Goal: Task Accomplishment & Management: Use online tool/utility

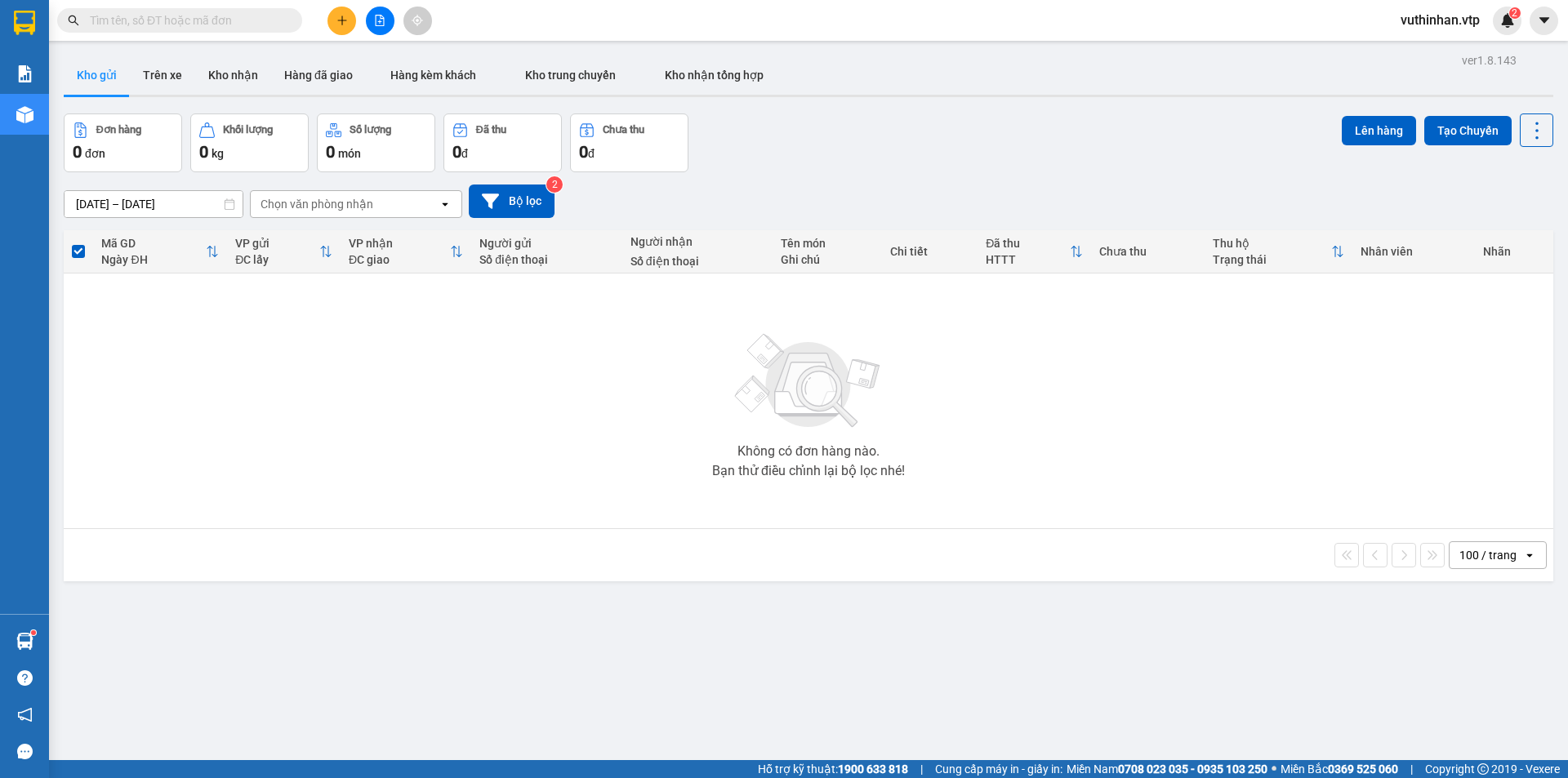
click at [375, 20] on icon "file-add" at bounding box center [380, 21] width 11 height 11
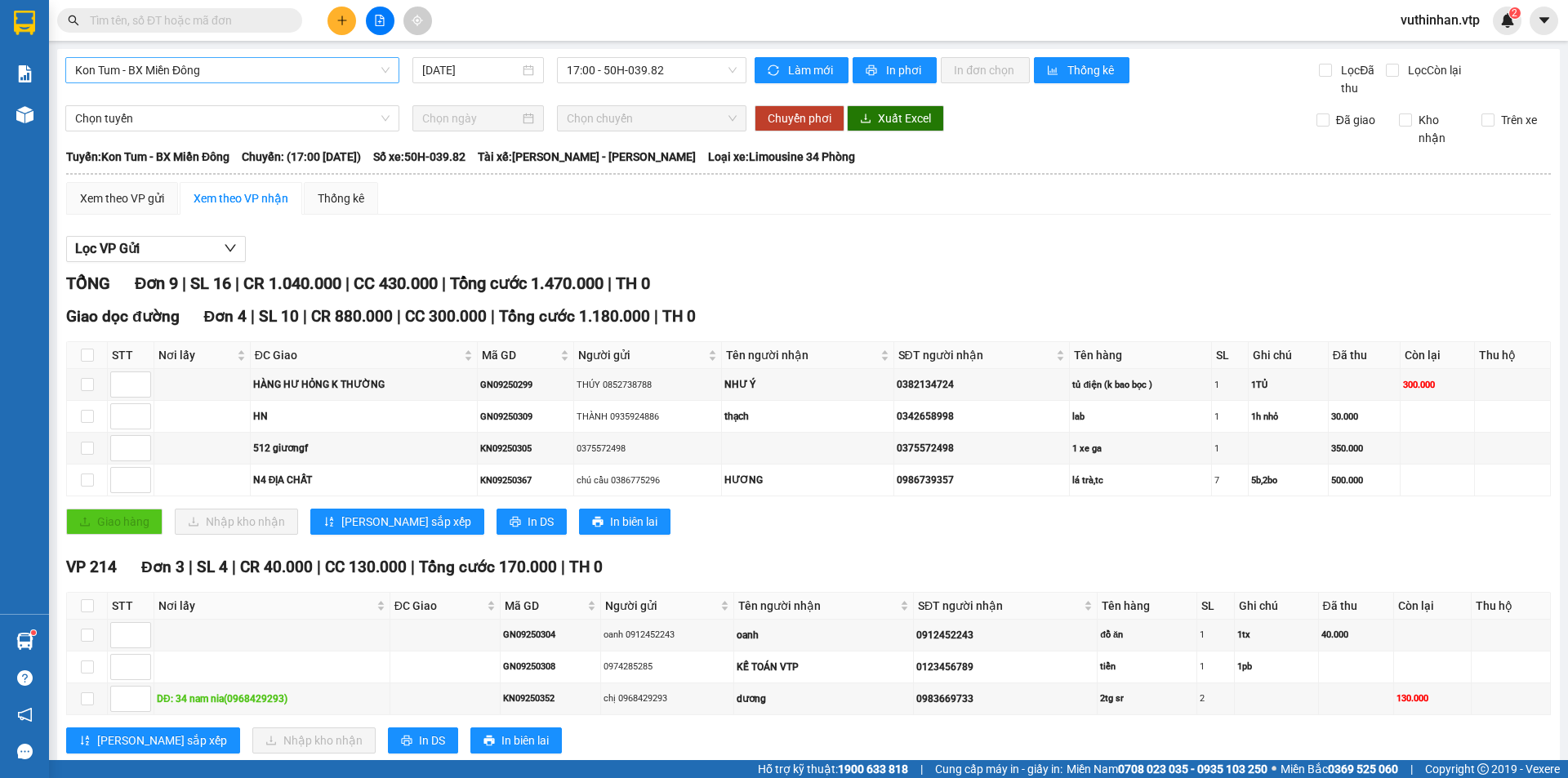
click at [269, 76] on span "Kon Tum - BX Miền Đông" at bounding box center [232, 70] width 315 height 24
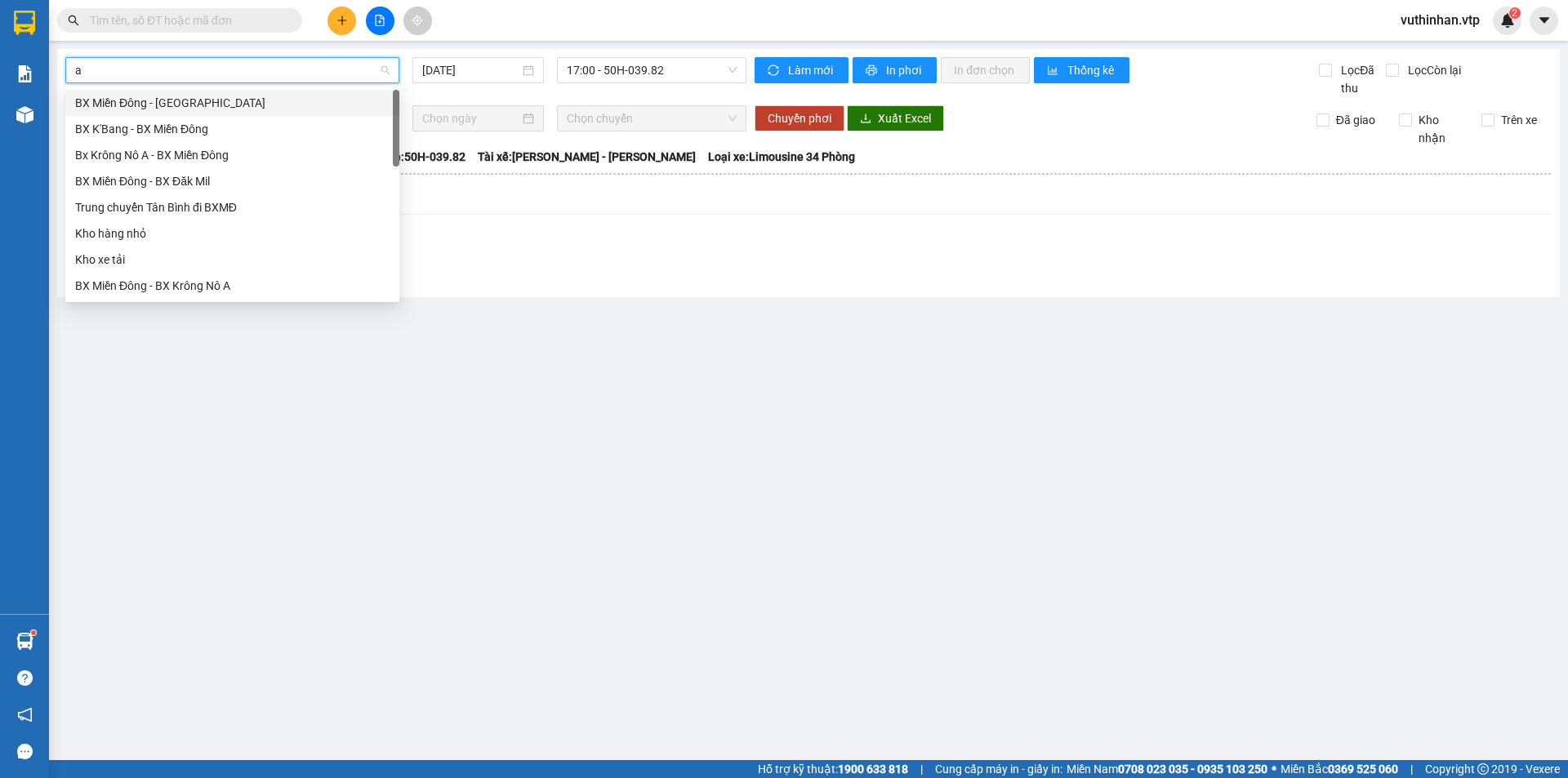
type input "a"
click at [180, 122] on div "Bx Krông Nô A - BX Miền Đông" at bounding box center [232, 129] width 315 height 18
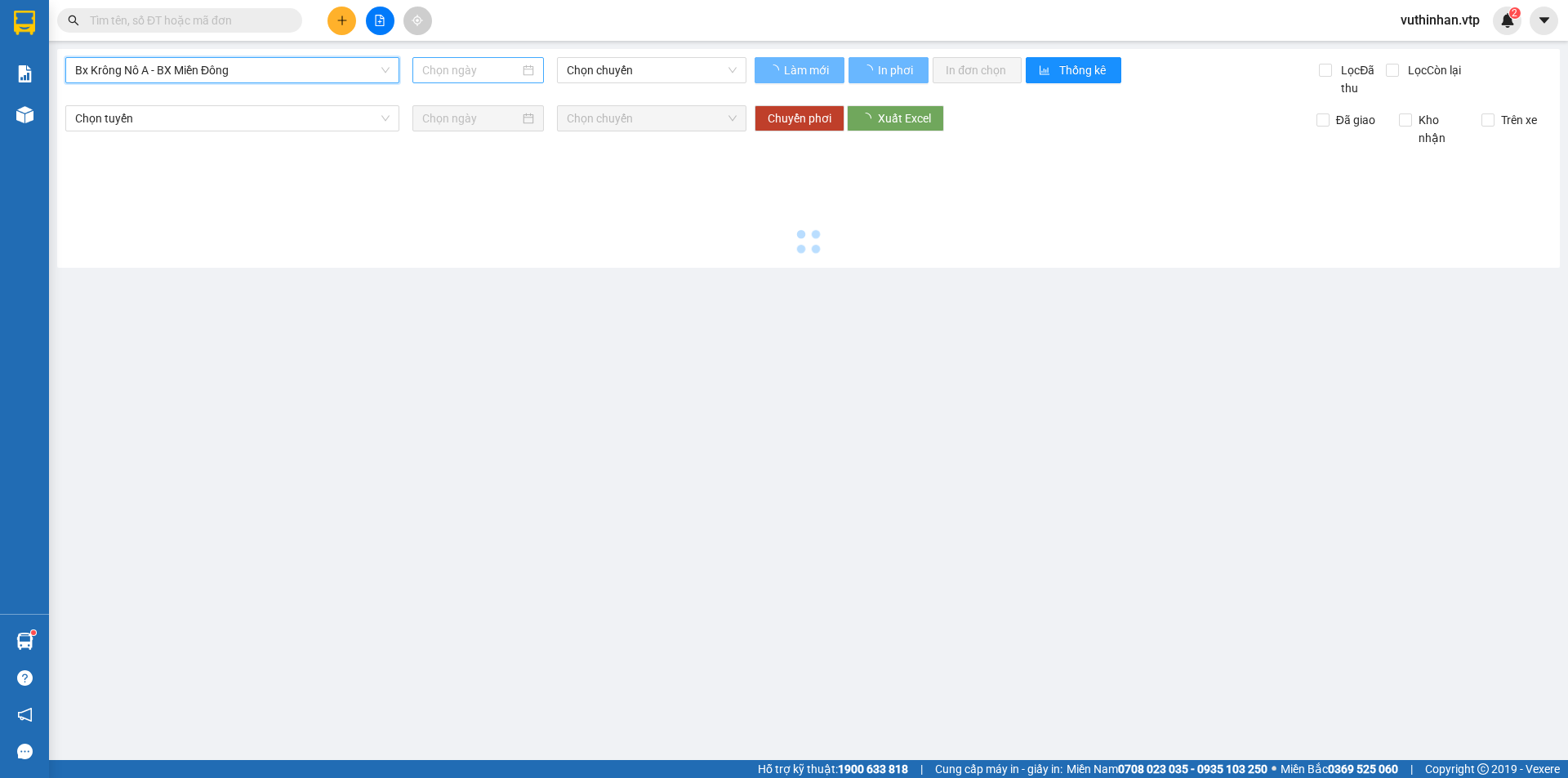
type input "[DATE]"
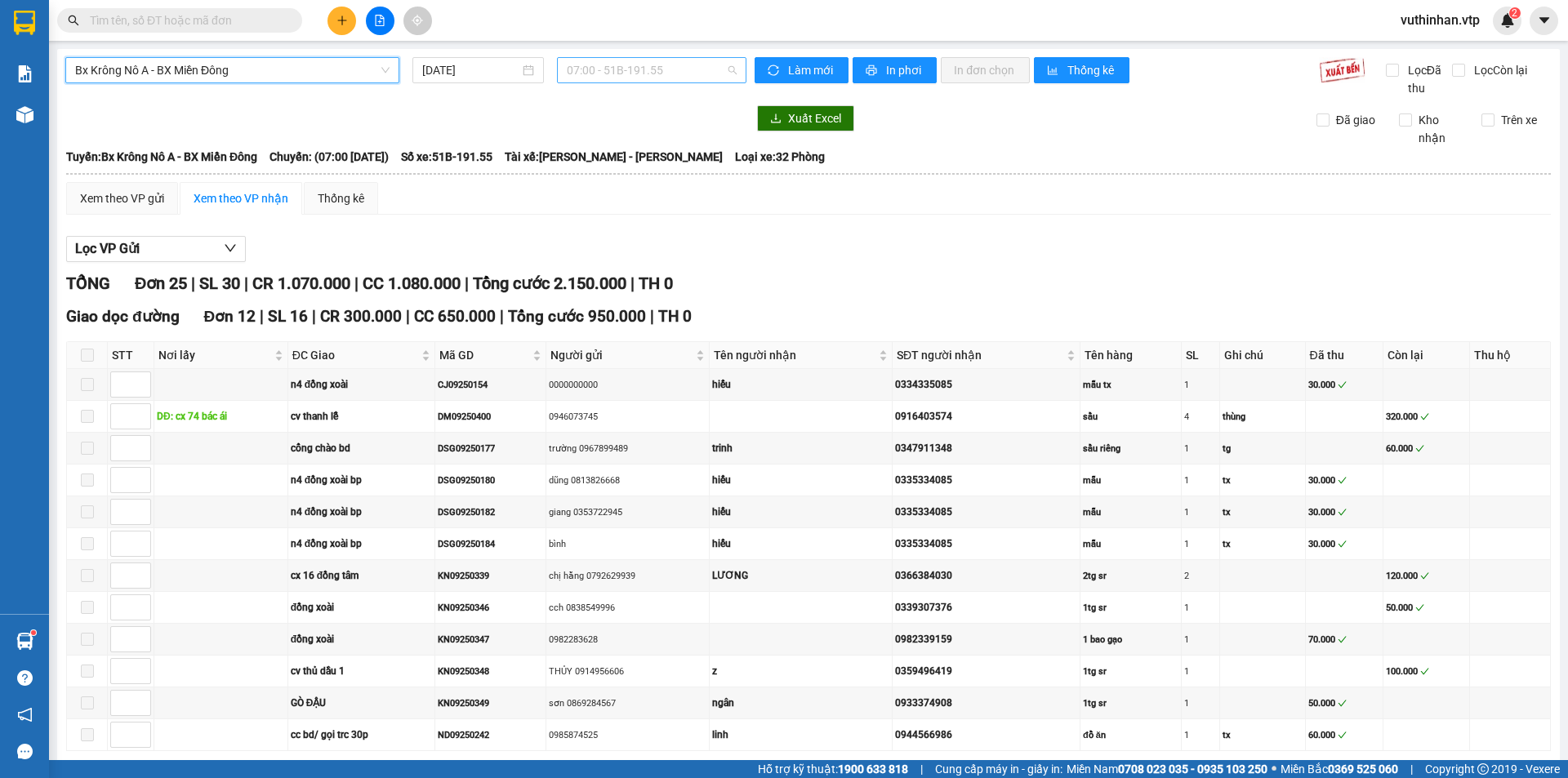
click at [644, 64] on span "07:00 - 51B-191.55" at bounding box center [651, 70] width 170 height 24
drag, startPoint x: 631, startPoint y: 150, endPoint x: 667, endPoint y: 141, distance: 37.1
click at [630, 151] on div "20:00 - 50H-254.53" at bounding box center [626, 155] width 128 height 18
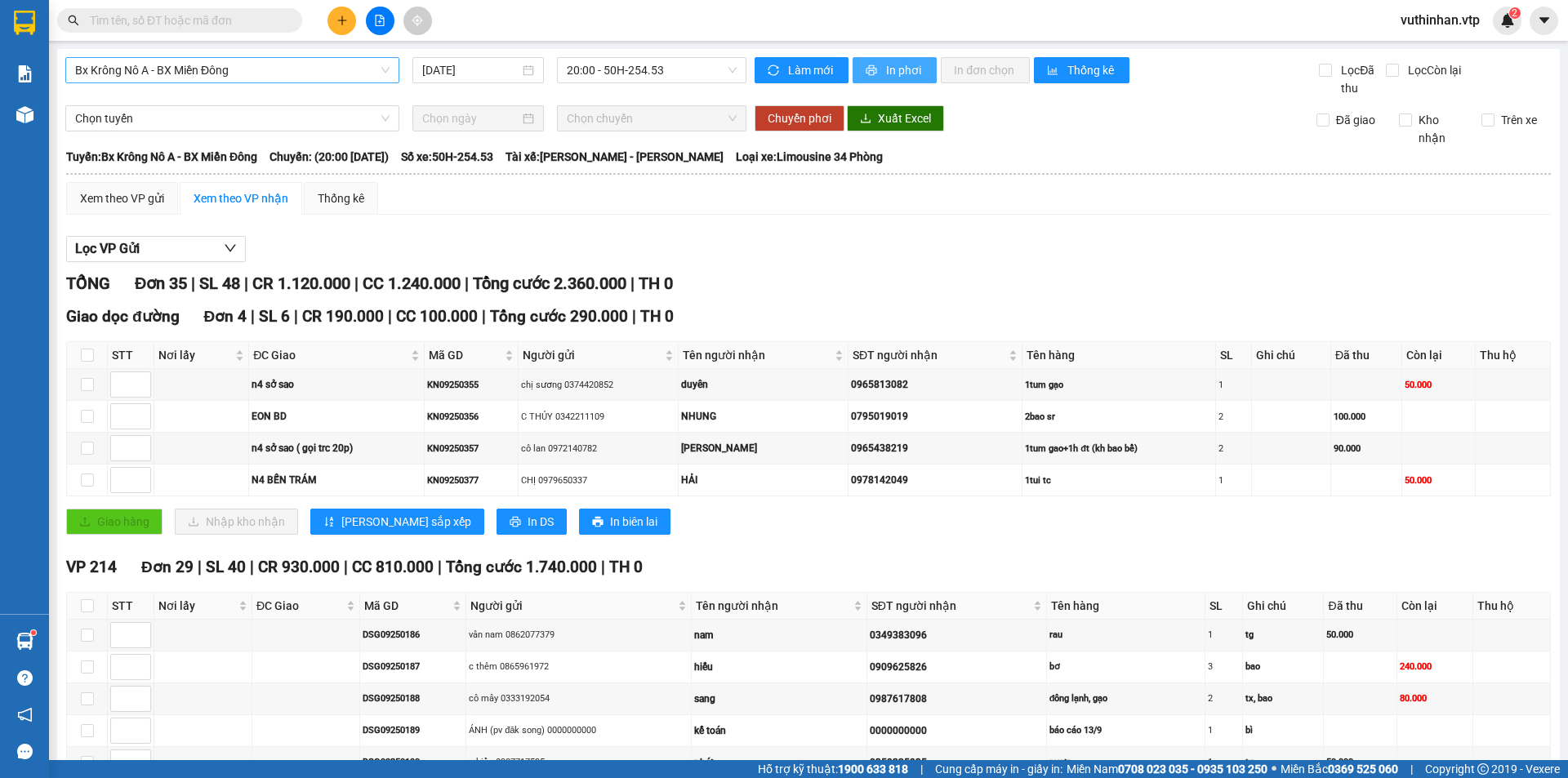
click at [896, 64] on span "In phơi" at bounding box center [905, 70] width 37 height 18
click at [901, 69] on span "In phơi" at bounding box center [905, 70] width 37 height 18
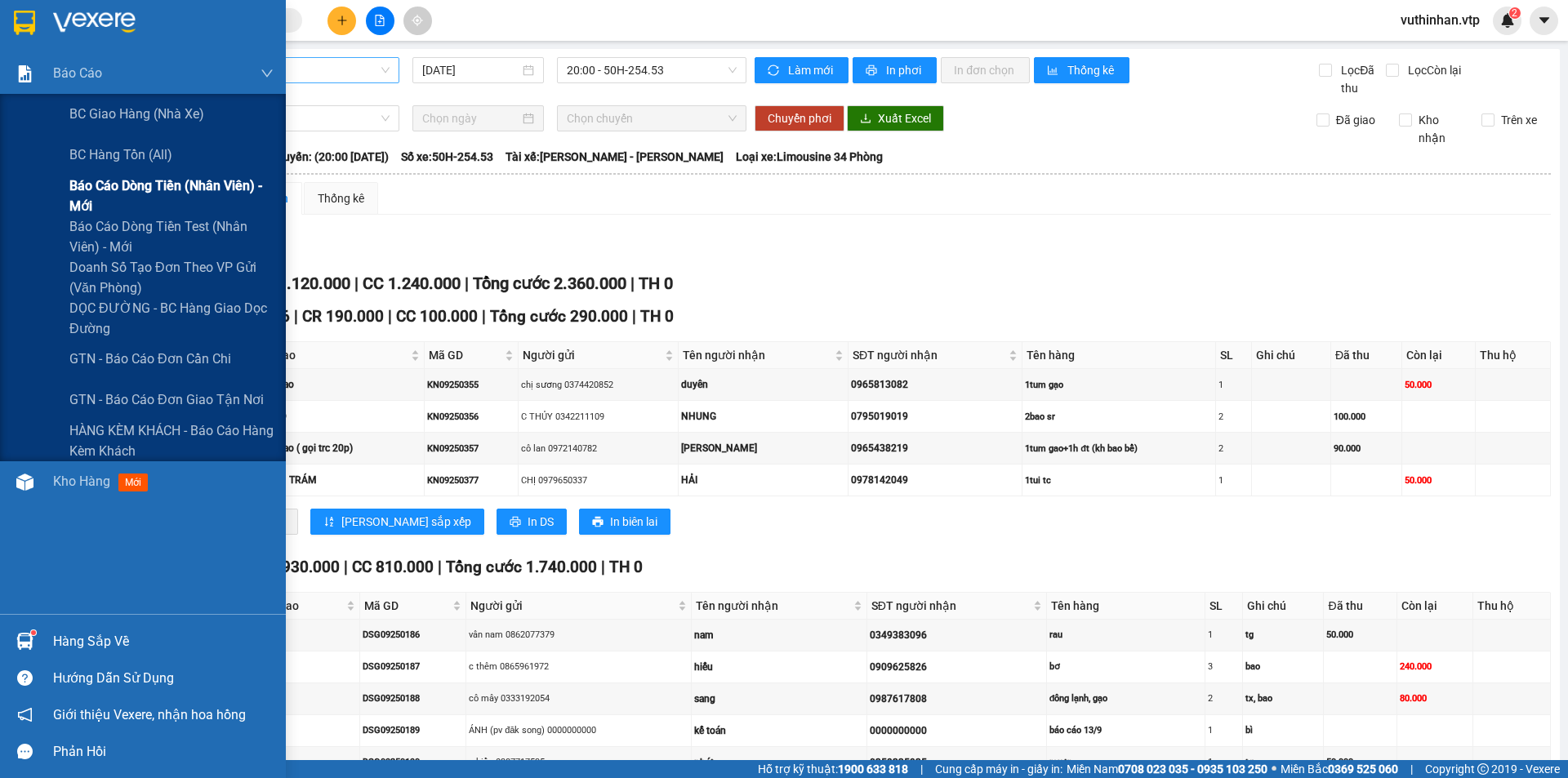
click at [98, 193] on span "Báo cáo dòng tiền (nhân viên) - mới" at bounding box center [171, 196] width 204 height 41
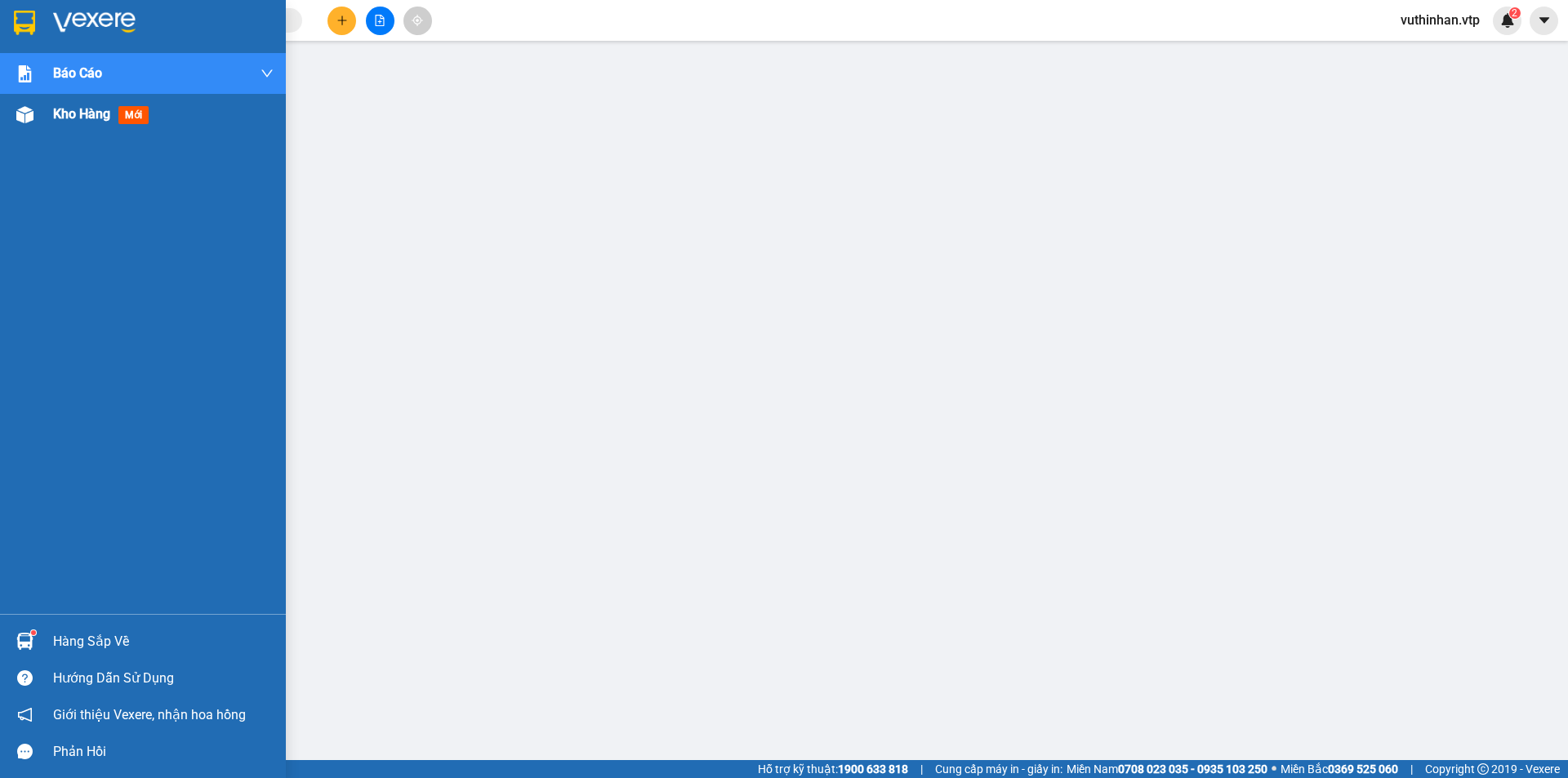
drag, startPoint x: 34, startPoint y: 106, endPoint x: 77, endPoint y: 118, distance: 44.6
click at [36, 104] on div at bounding box center [24, 115] width 29 height 29
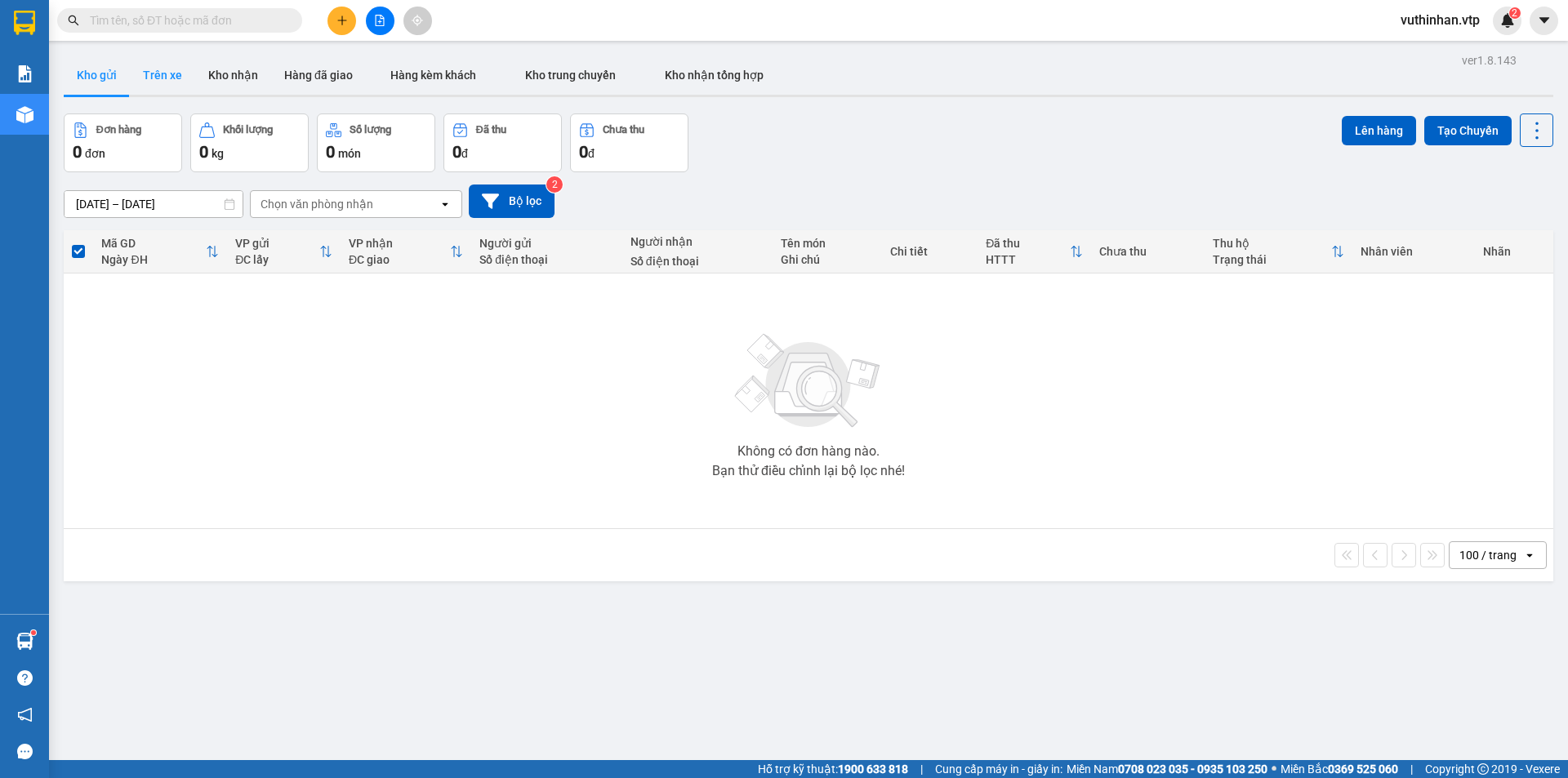
click at [169, 63] on button "Trên xe" at bounding box center [162, 76] width 65 height 39
